Goal: Information Seeking & Learning: Learn about a topic

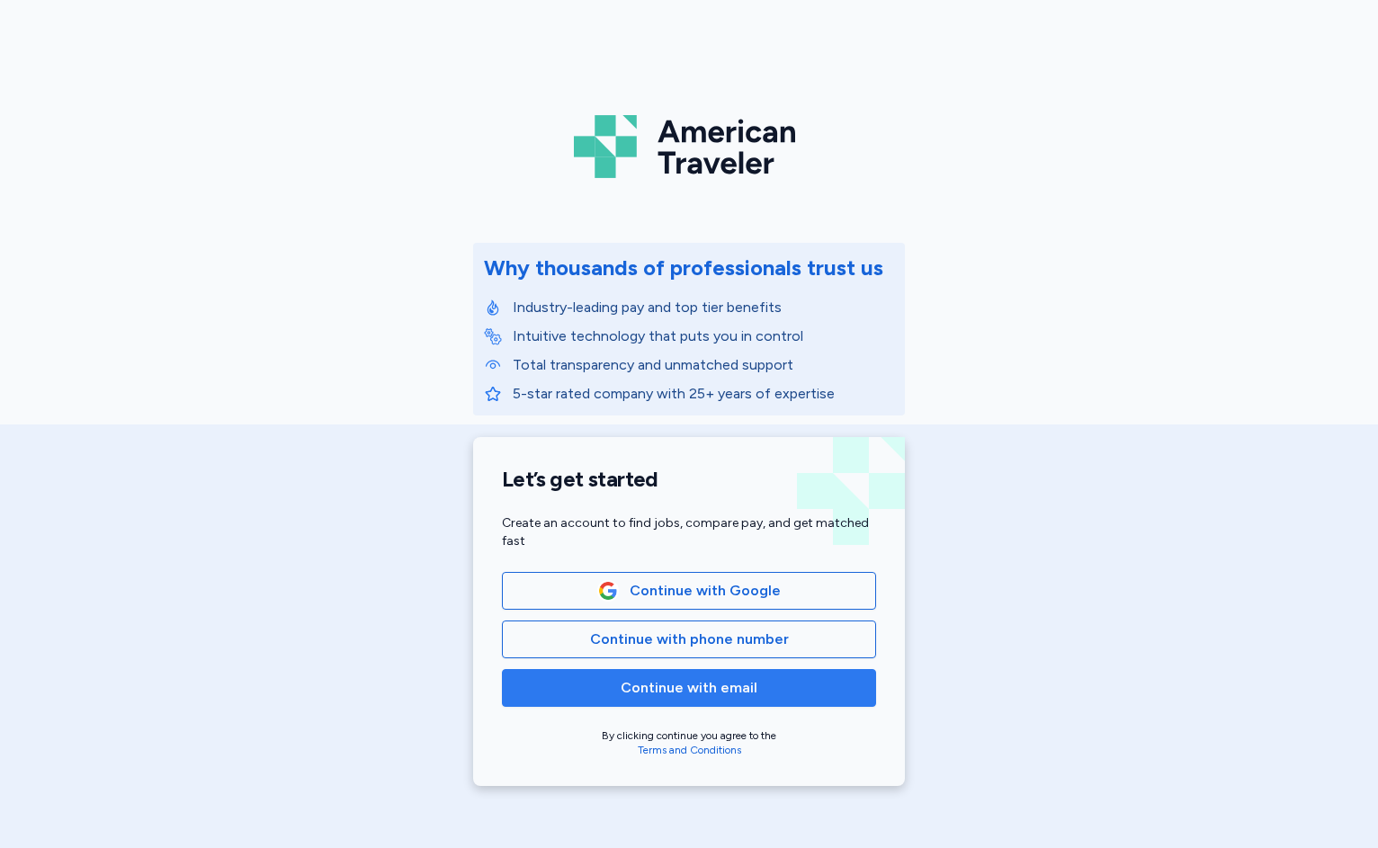
click at [604, 686] on span "Continue with email" at bounding box center [689, 688] width 344 height 22
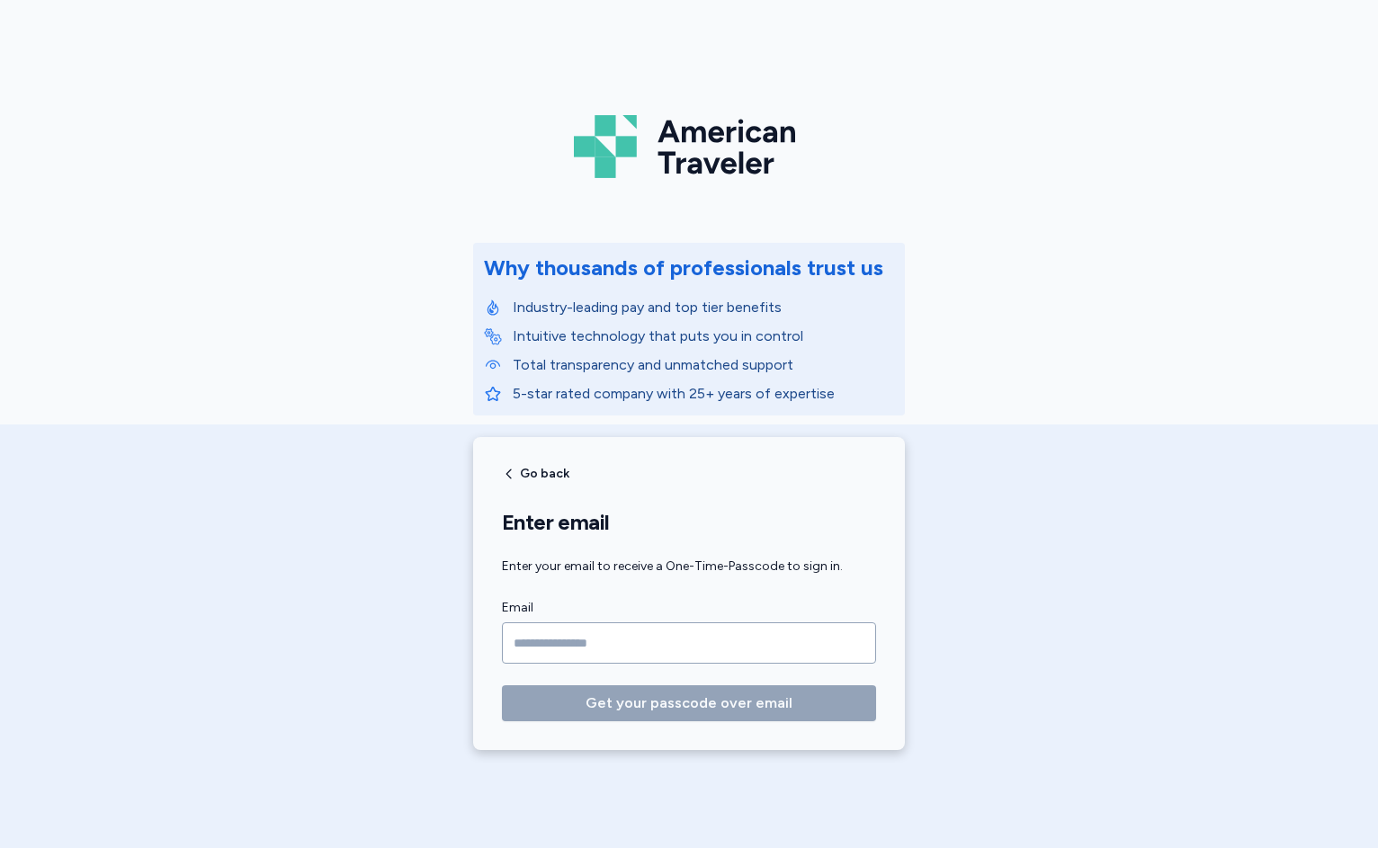
click at [582, 630] on input "Email" at bounding box center [689, 643] width 374 height 41
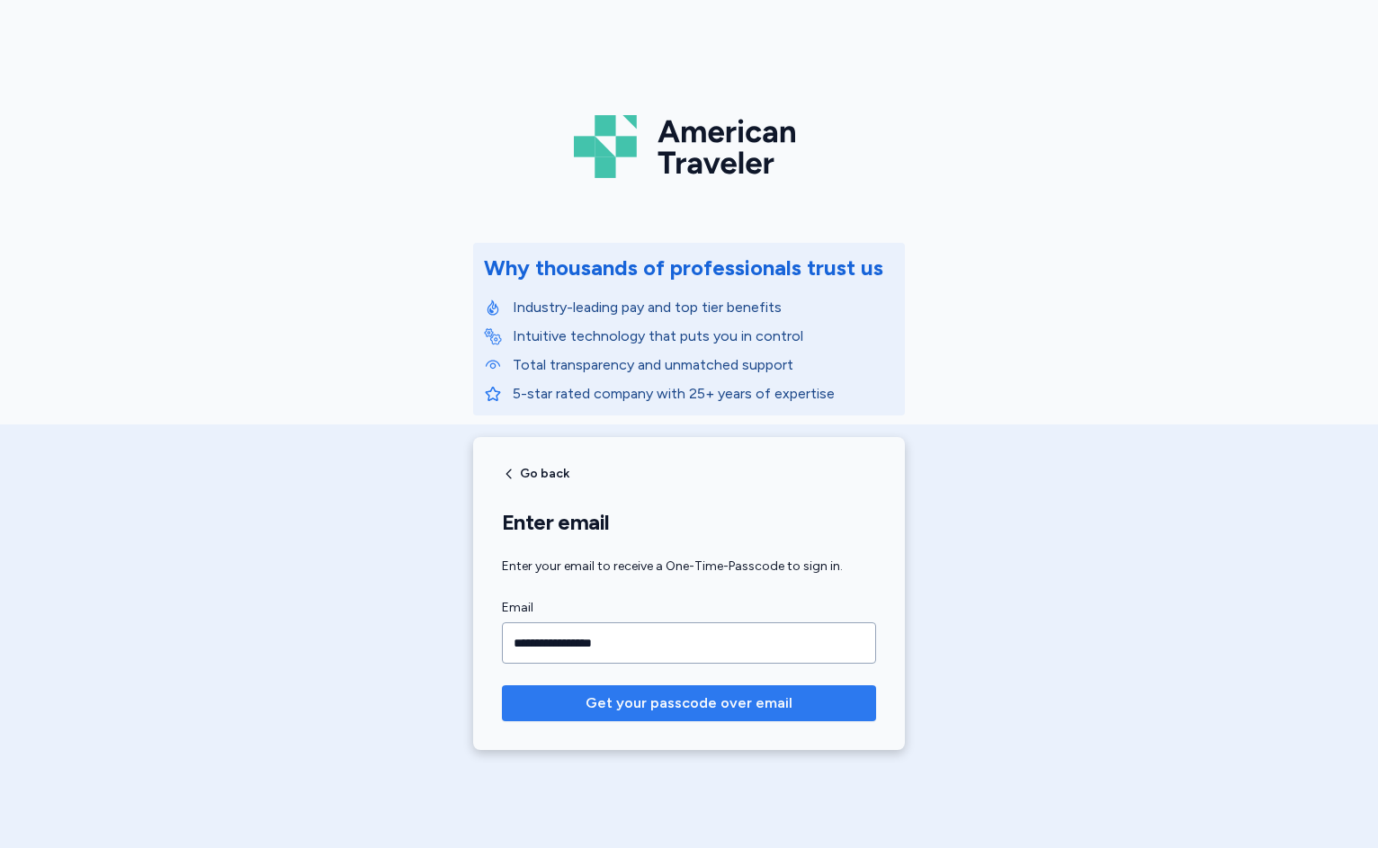
type input "**********"
click at [668, 696] on span "Get your passcode over email" at bounding box center [689, 704] width 207 height 22
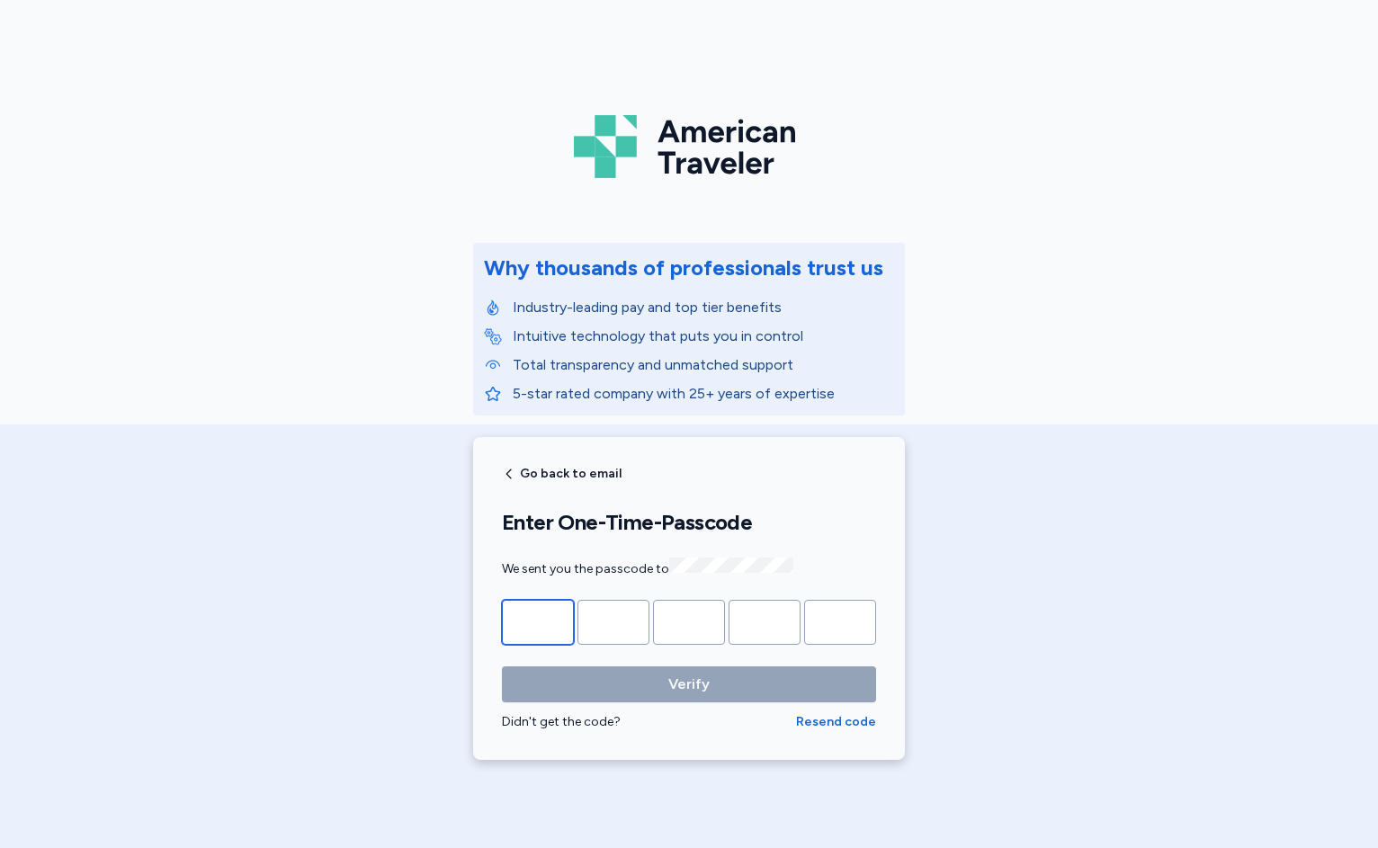
type input "*"
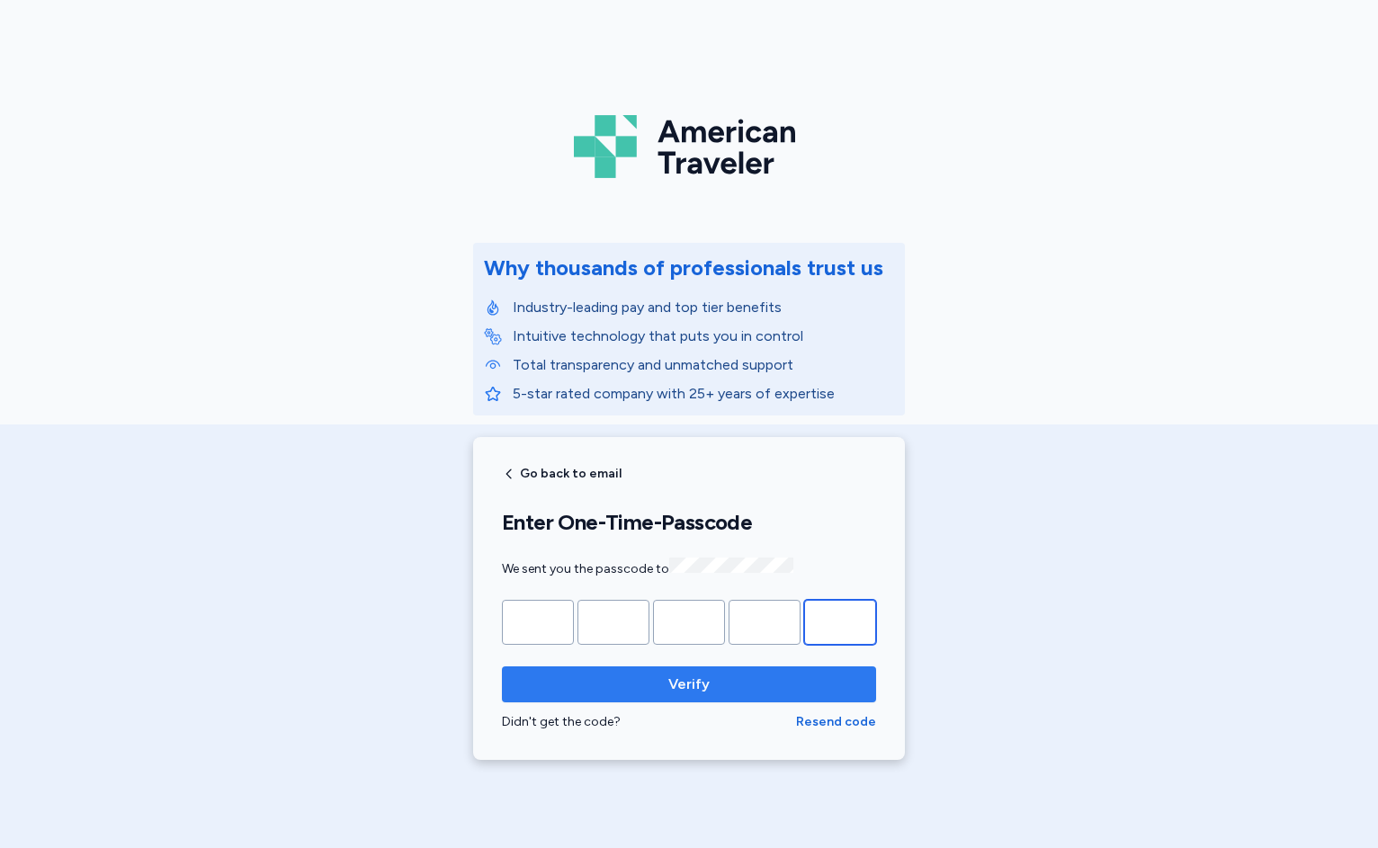
type input "*"
click at [586, 676] on span "Verify" at bounding box center [688, 685] width 345 height 22
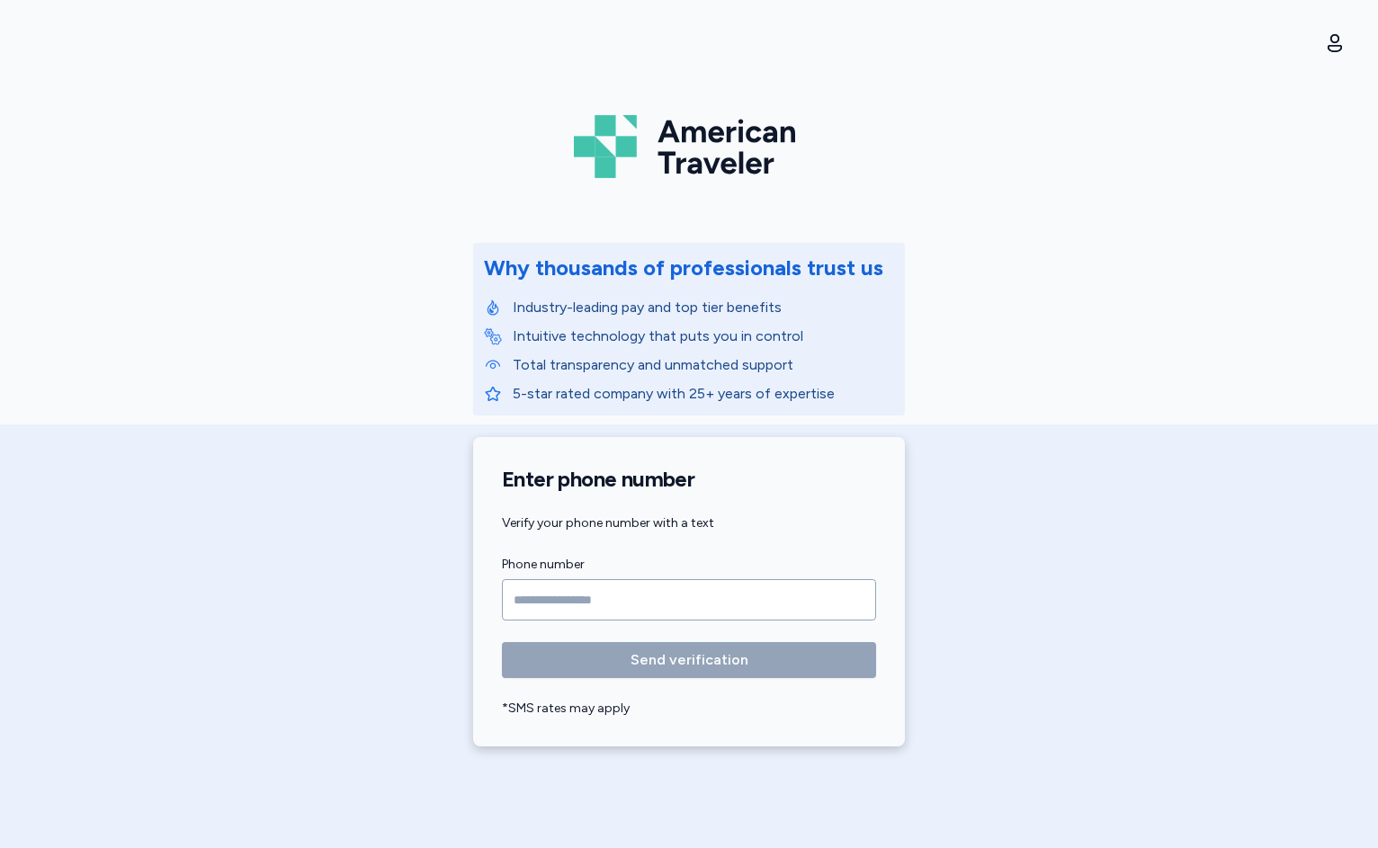
click at [531, 598] on input "Phone number" at bounding box center [689, 599] width 374 height 41
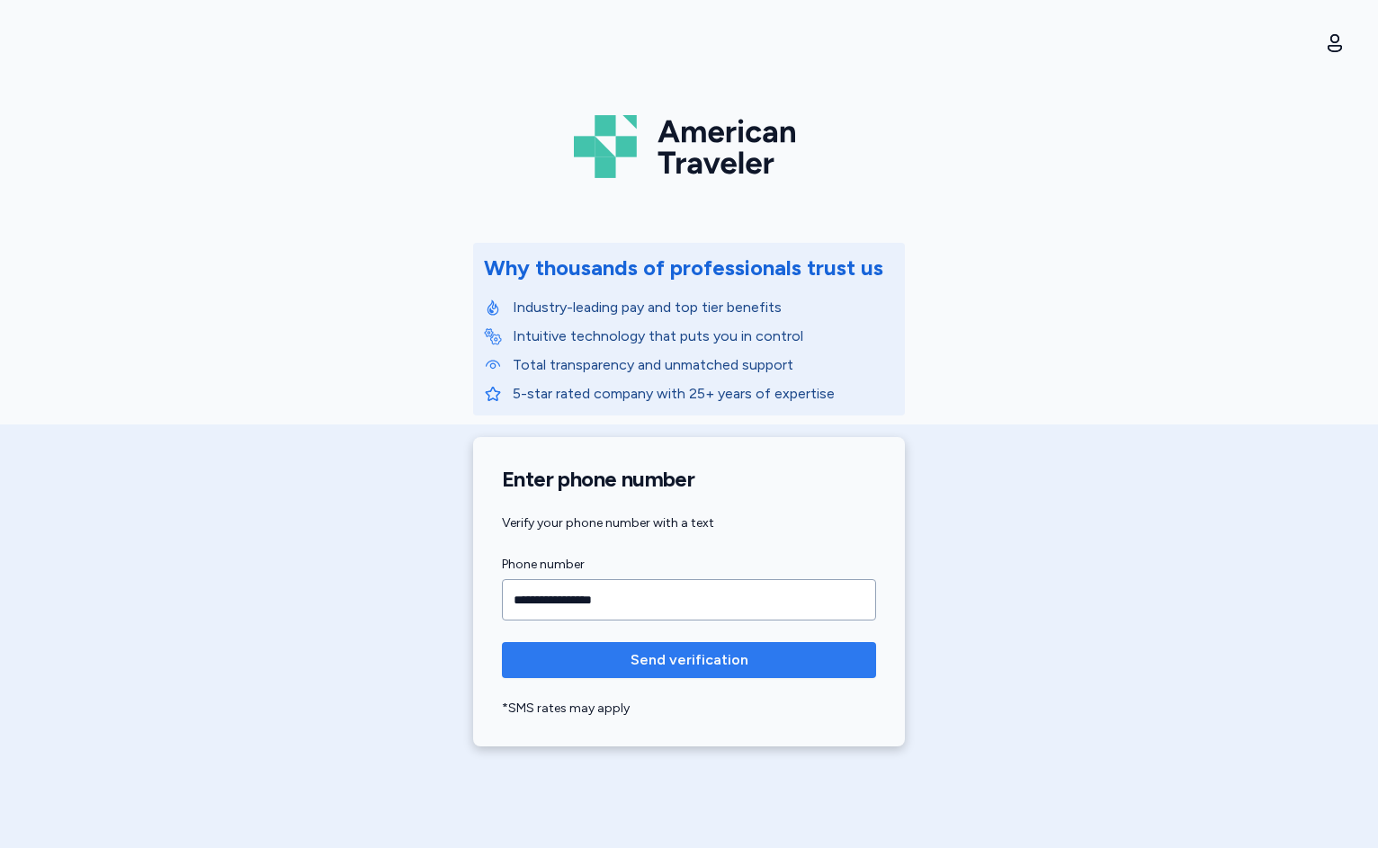
type input "**********"
click at [641, 667] on span "Send verification" at bounding box center [690, 661] width 118 height 22
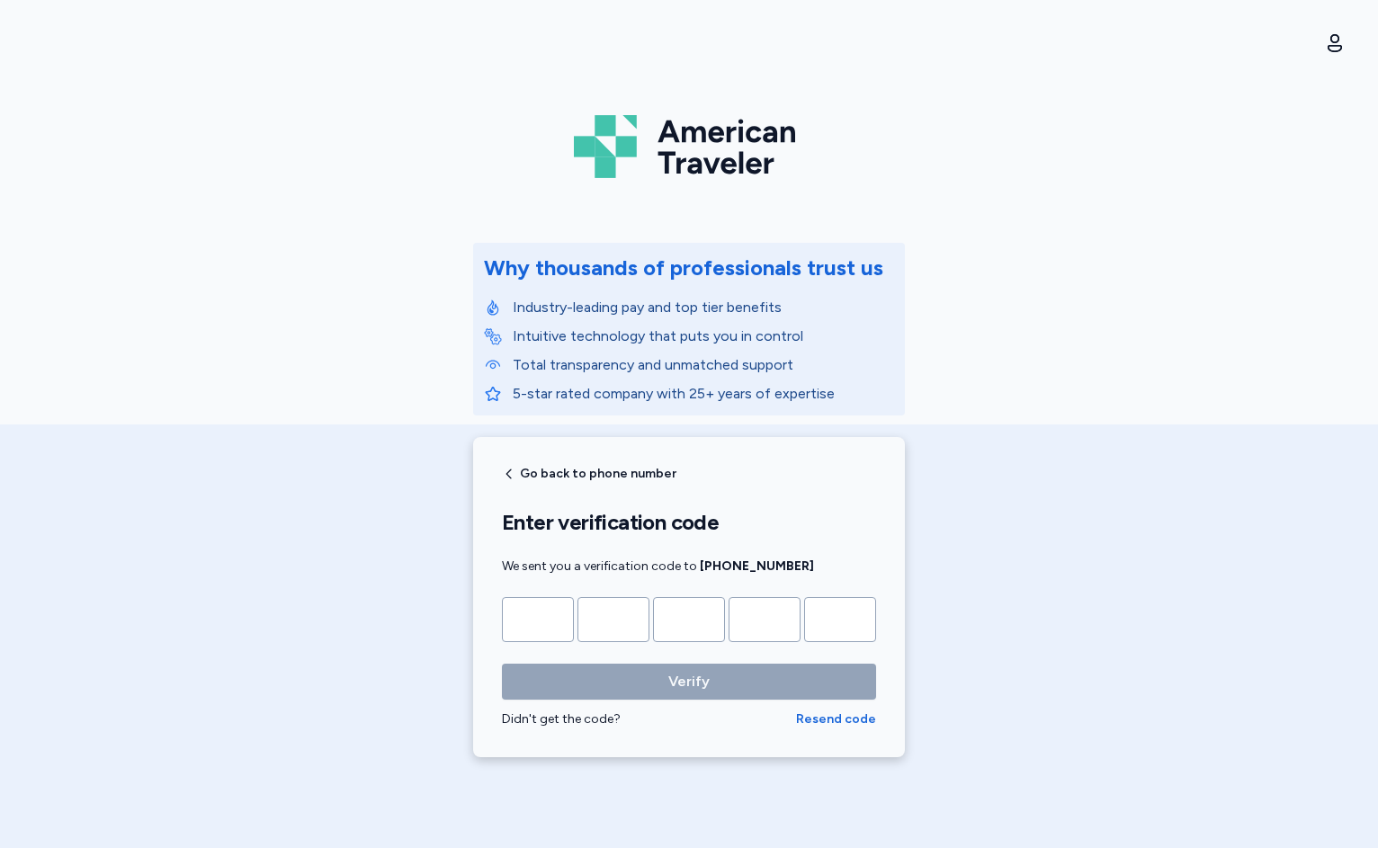
type input "*"
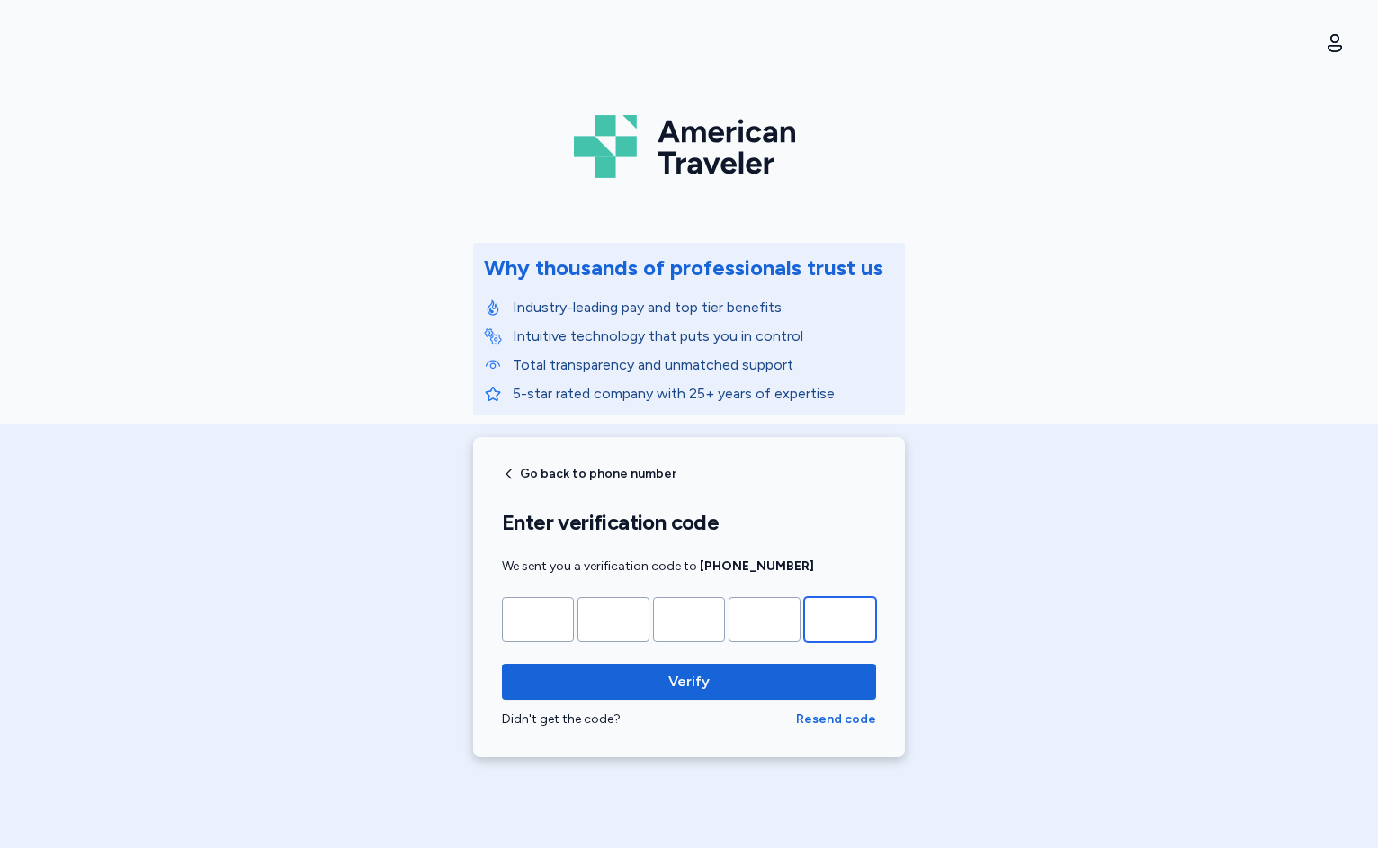
type input "*"
click at [641, 667] on button "Verify" at bounding box center [689, 682] width 374 height 36
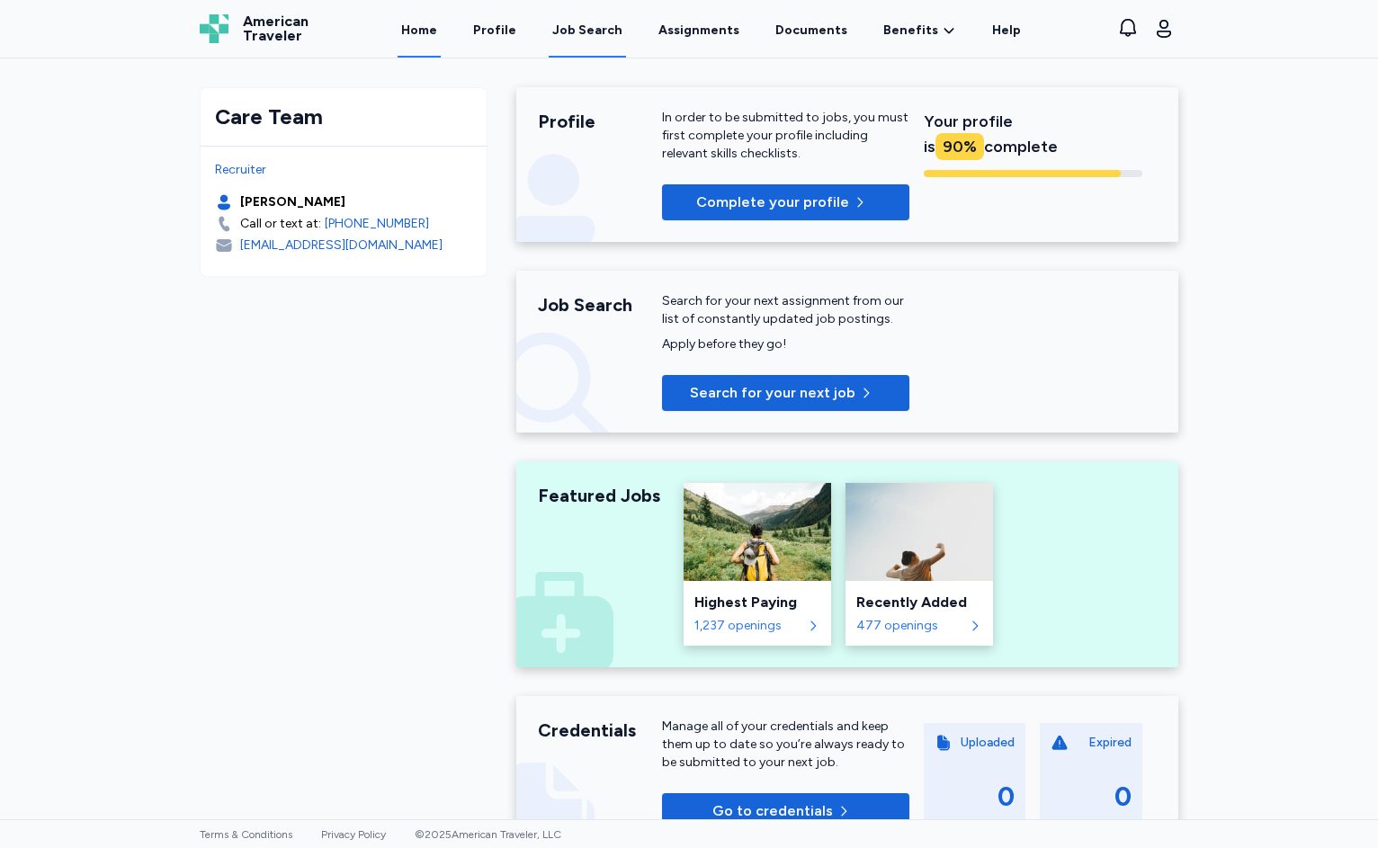
click at [600, 32] on div "Job Search" at bounding box center [587, 31] width 70 height 18
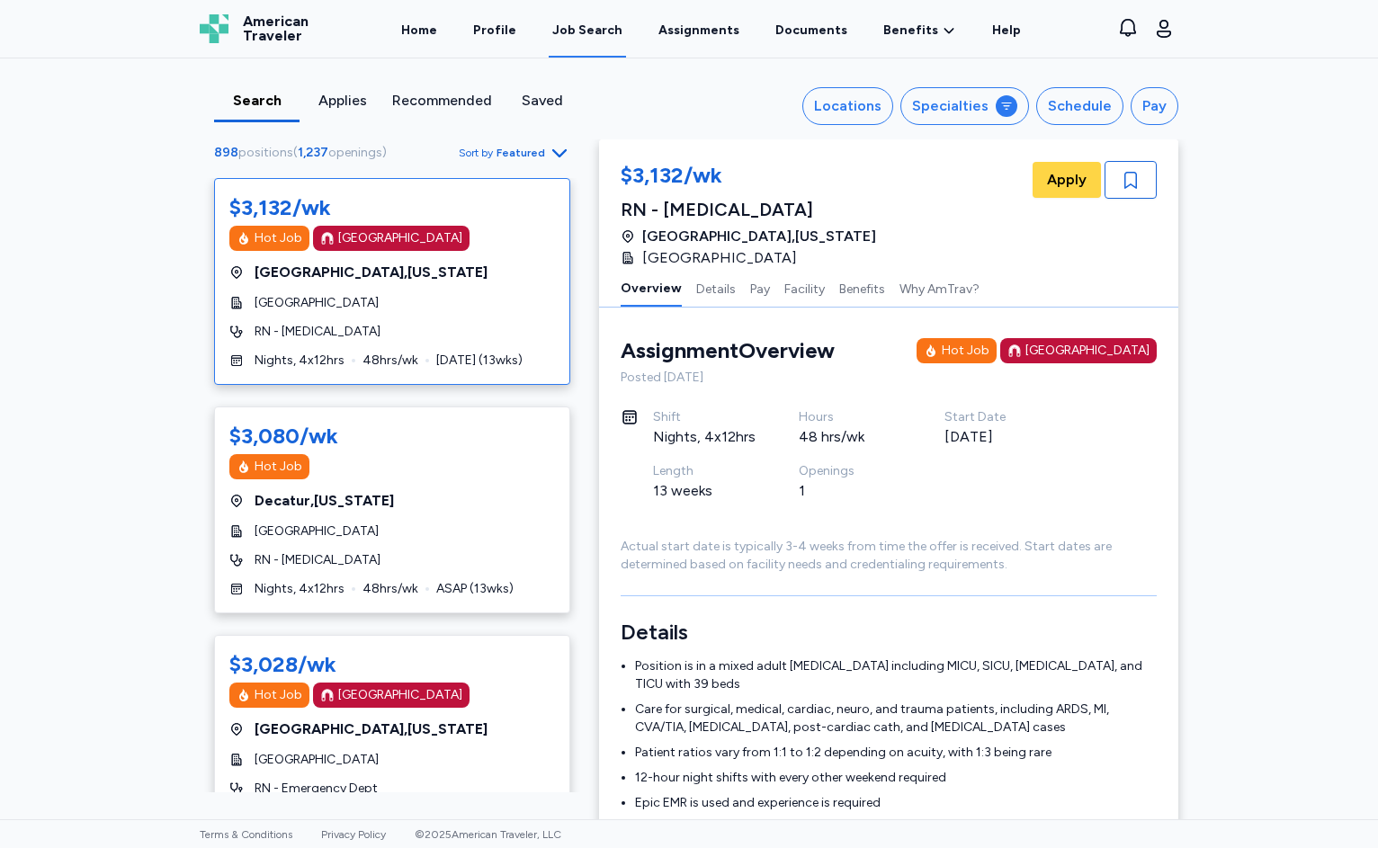
click at [509, 144] on span "Sort by Featured" at bounding box center [515, 153] width 112 height 22
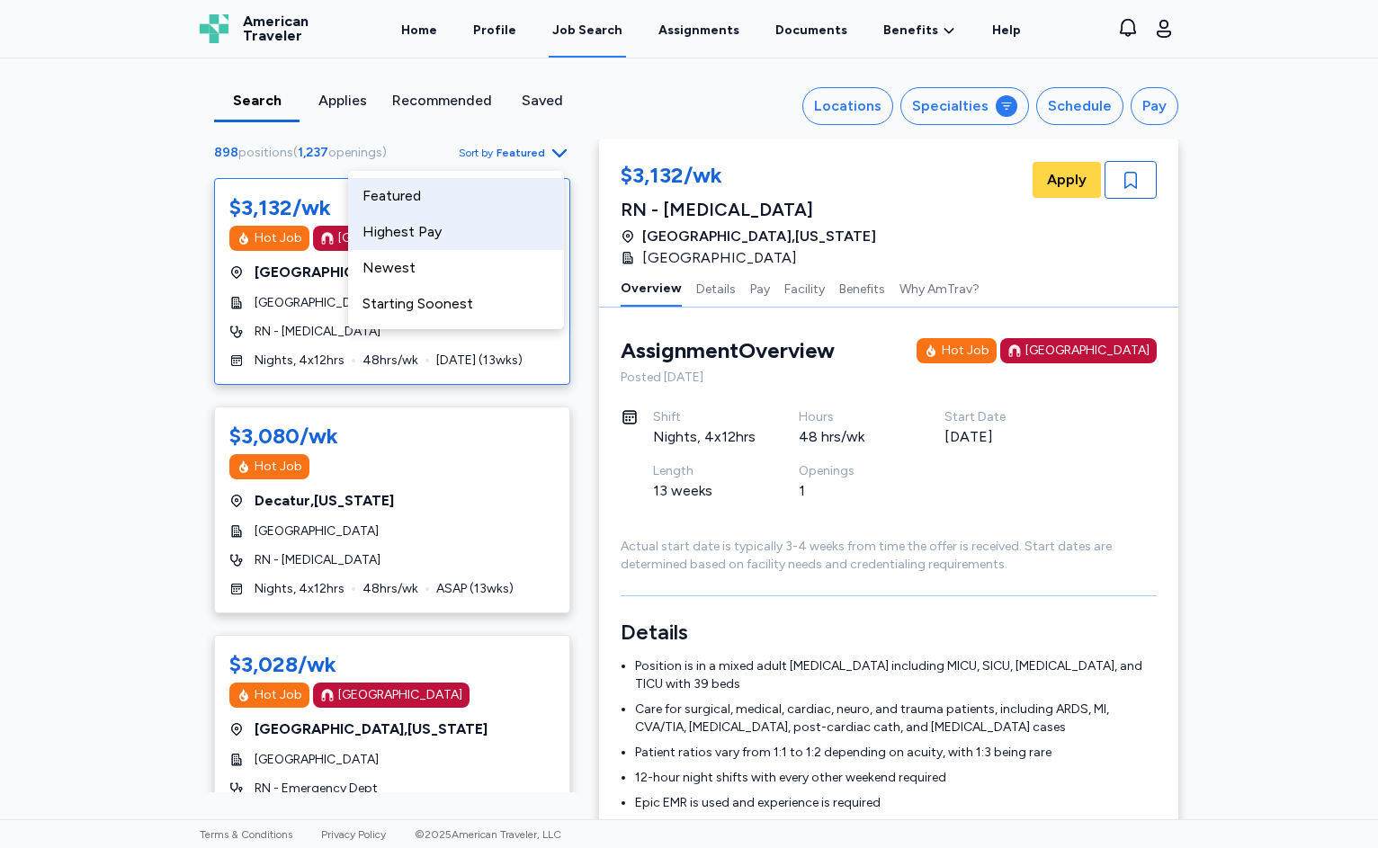
click at [470, 225] on div "Highest Pay" at bounding box center [456, 232] width 216 height 36
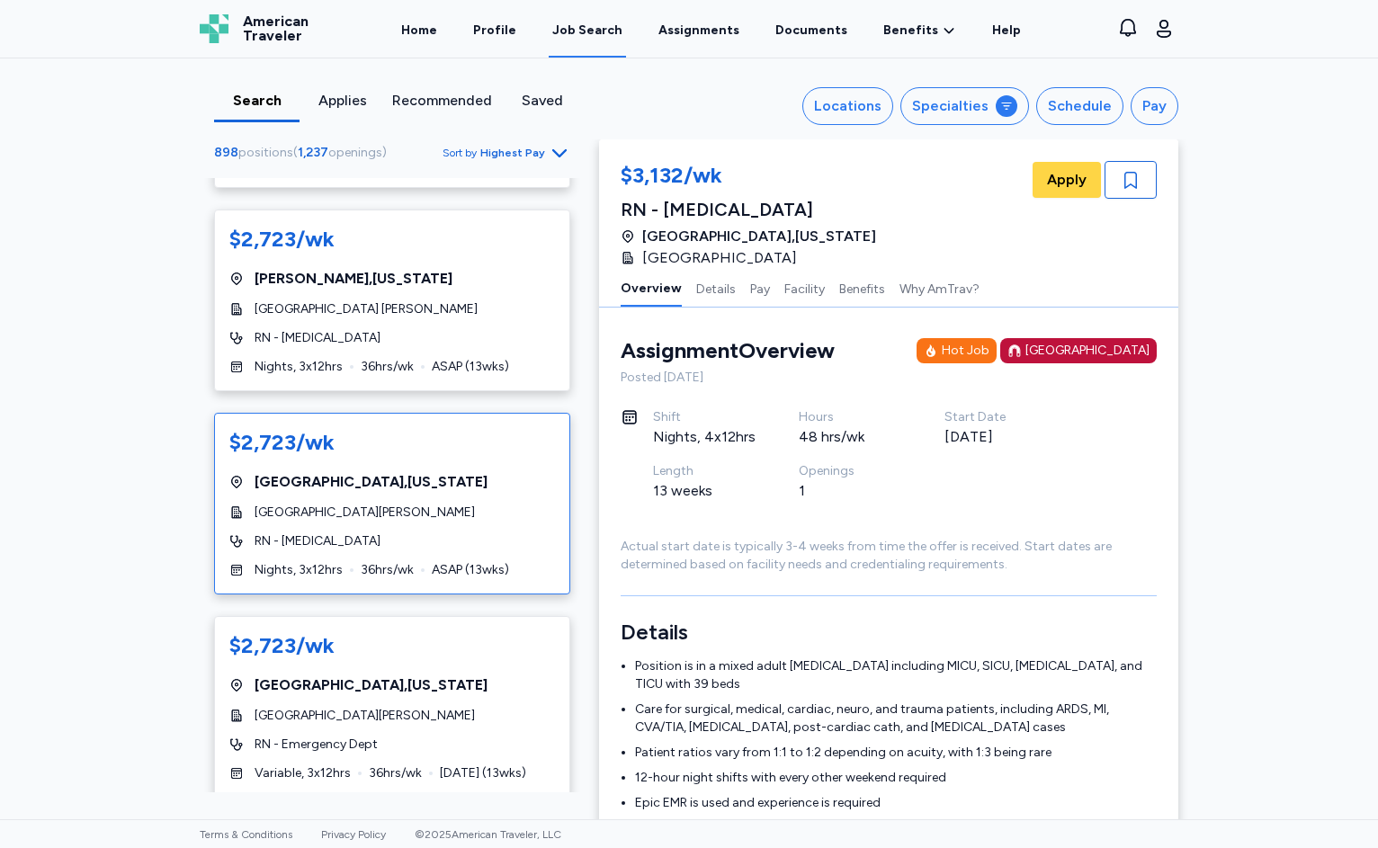
scroll to position [7017, 0]
